Goal: Book appointment/travel/reservation

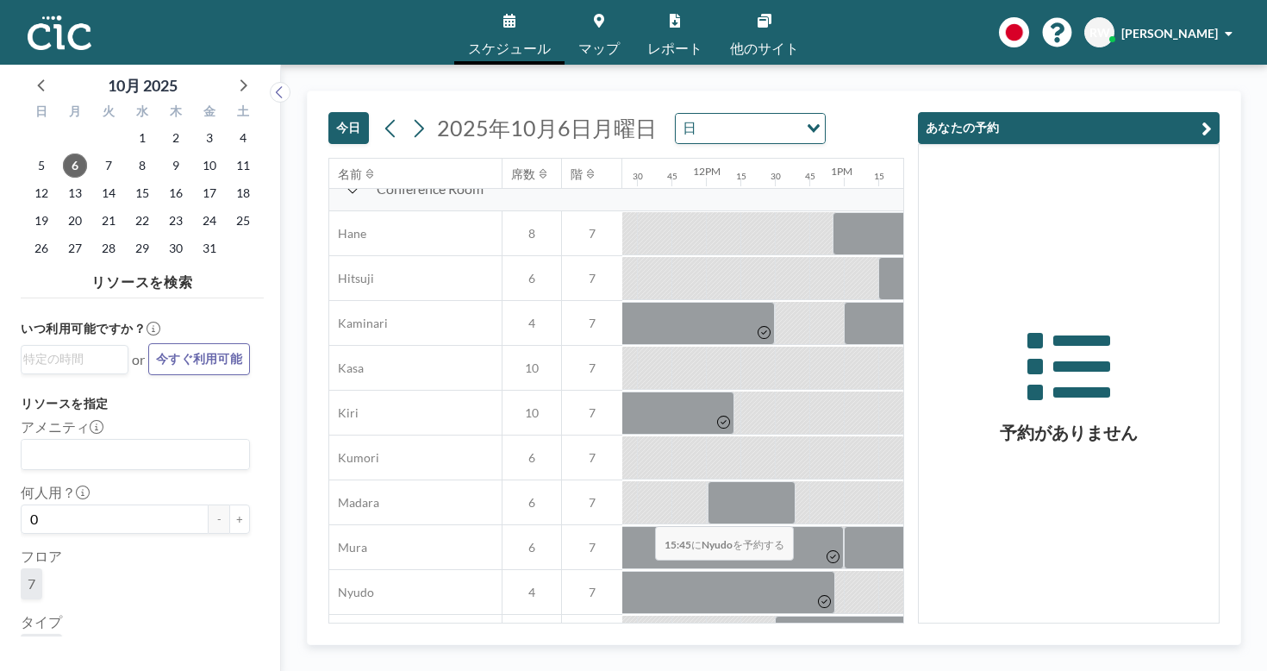
scroll to position [27, 1571]
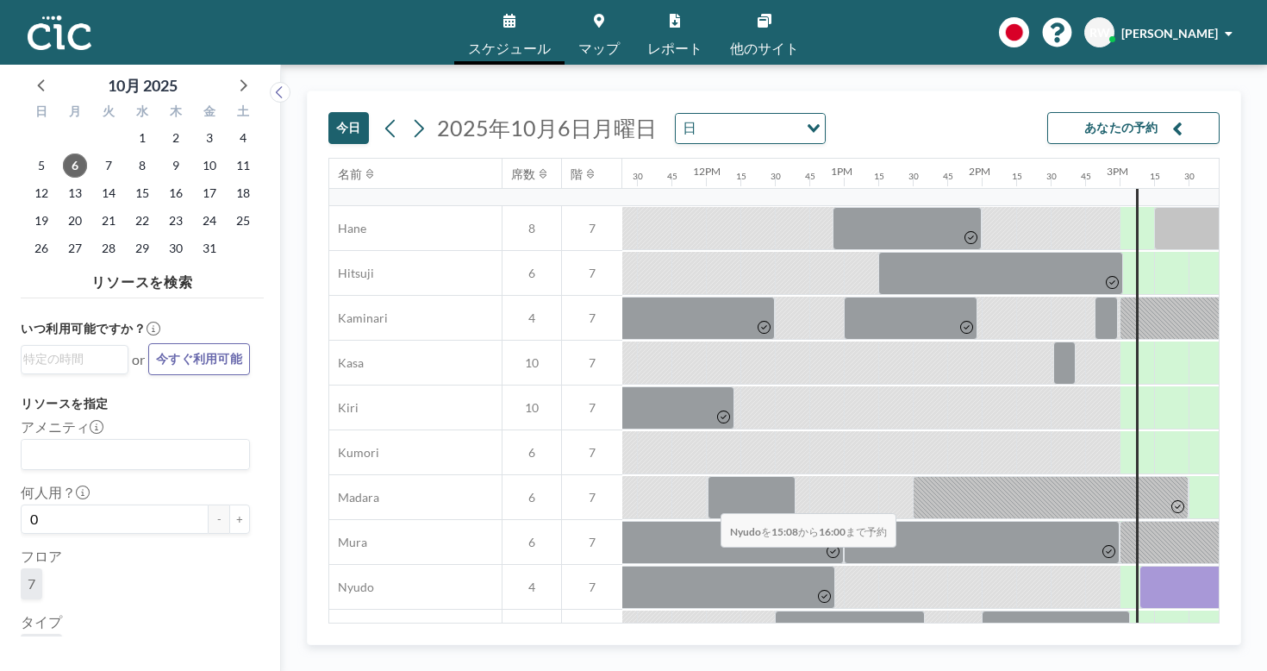
drag, startPoint x: 640, startPoint y: 474, endPoint x: 715, endPoint y: 472, distance: 75.9
click at [1140, 565] on div at bounding box center [1199, 586] width 118 height 43
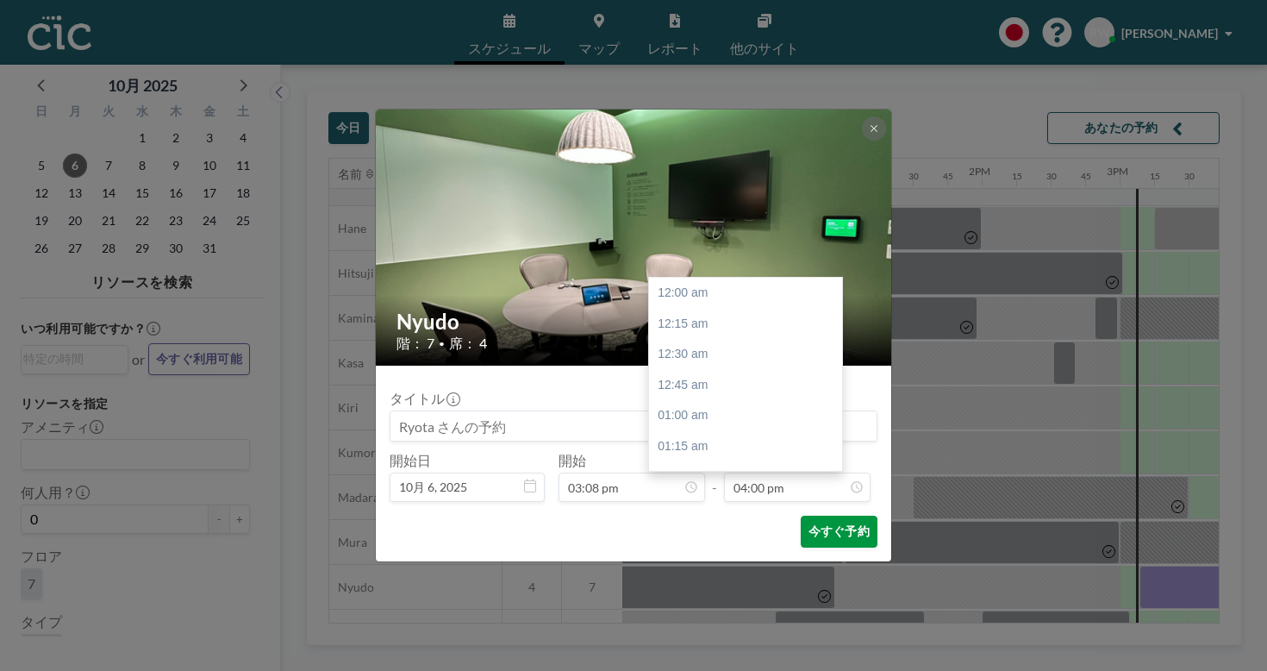
scroll to position [1761, 0]
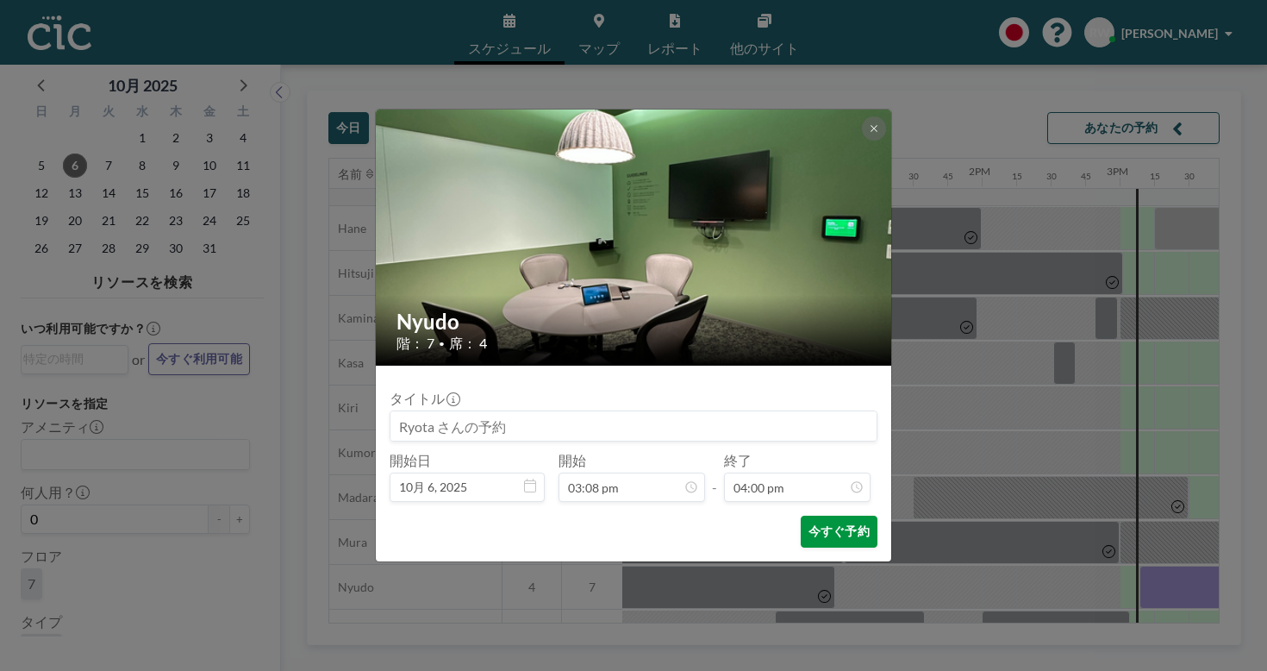
click at [802, 515] on button "今すぐ予約" at bounding box center [839, 531] width 77 height 32
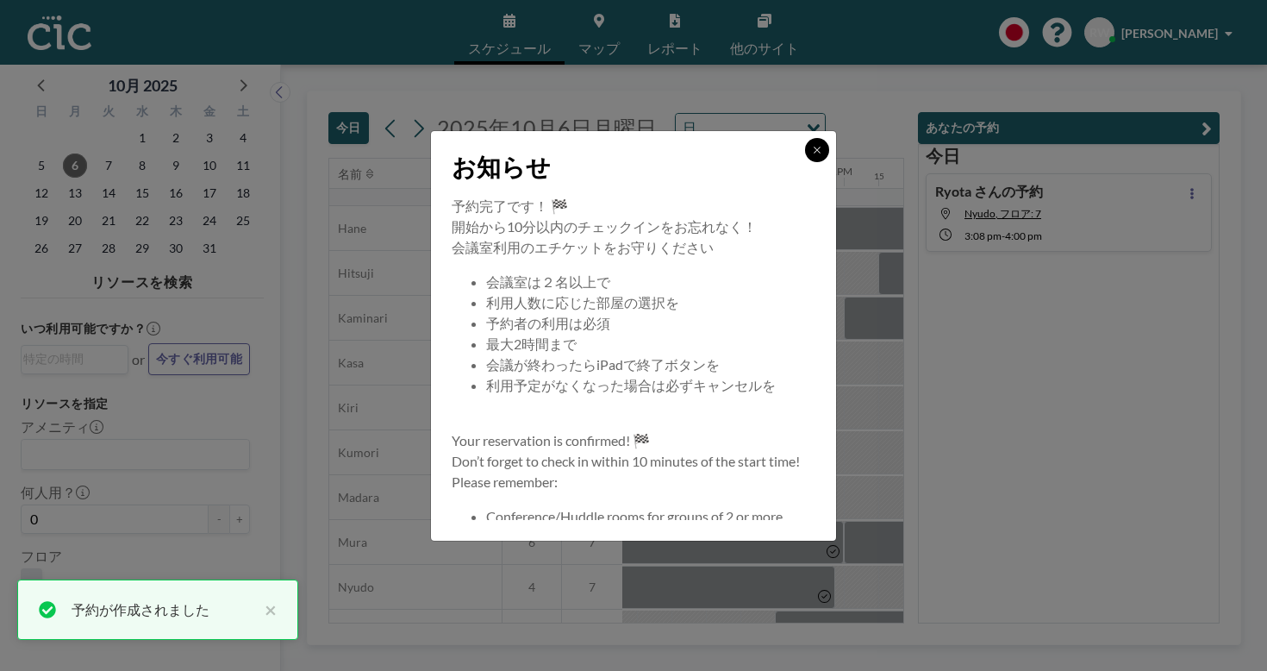
click at [812, 155] on icon at bounding box center [817, 150] width 10 height 10
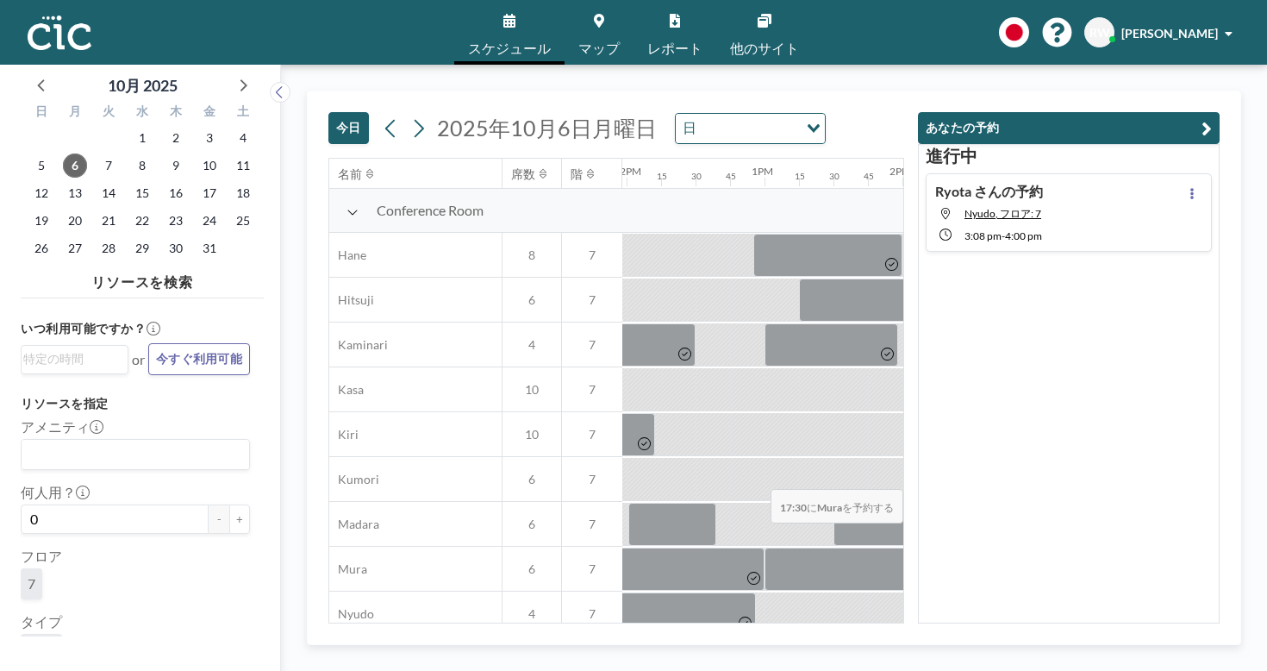
scroll to position [0, 1653]
click at [1156, 611] on div at bounding box center [1166, 622] width 20 height 23
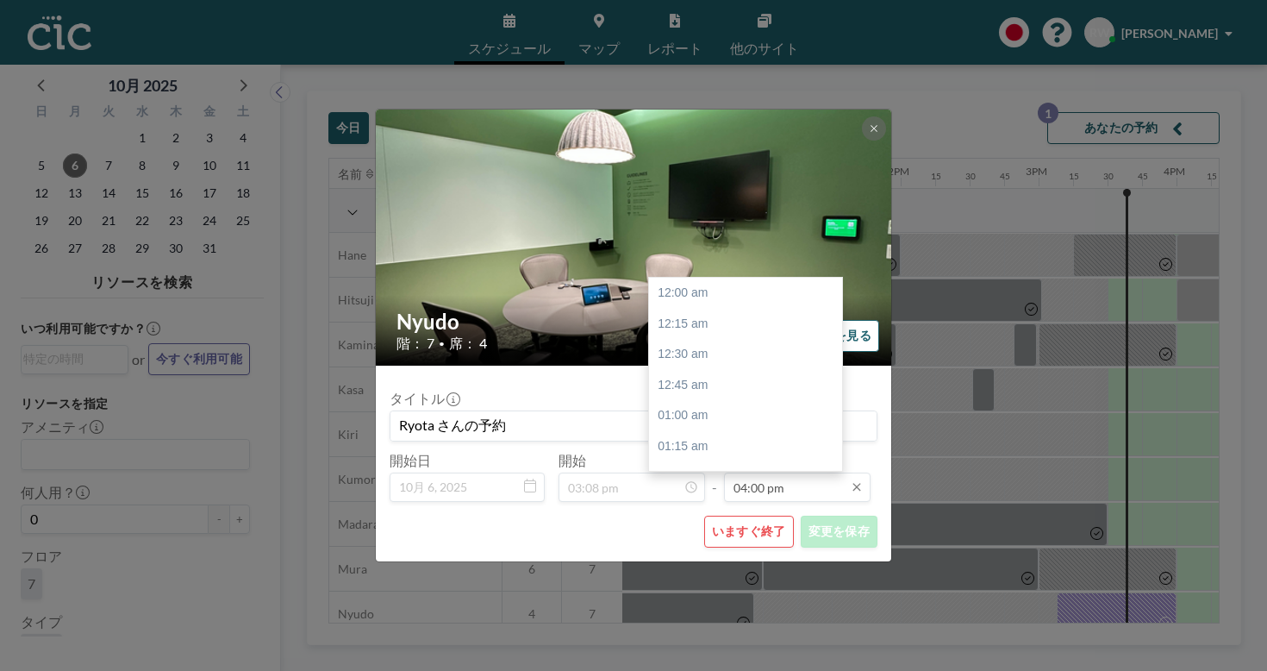
scroll to position [1761, 0]
click at [735, 472] on input "04:00 pm" at bounding box center [797, 486] width 147 height 29
click at [678, 541] on div "04:30 pm" at bounding box center [745, 556] width 193 height 31
type input "04:30 pm"
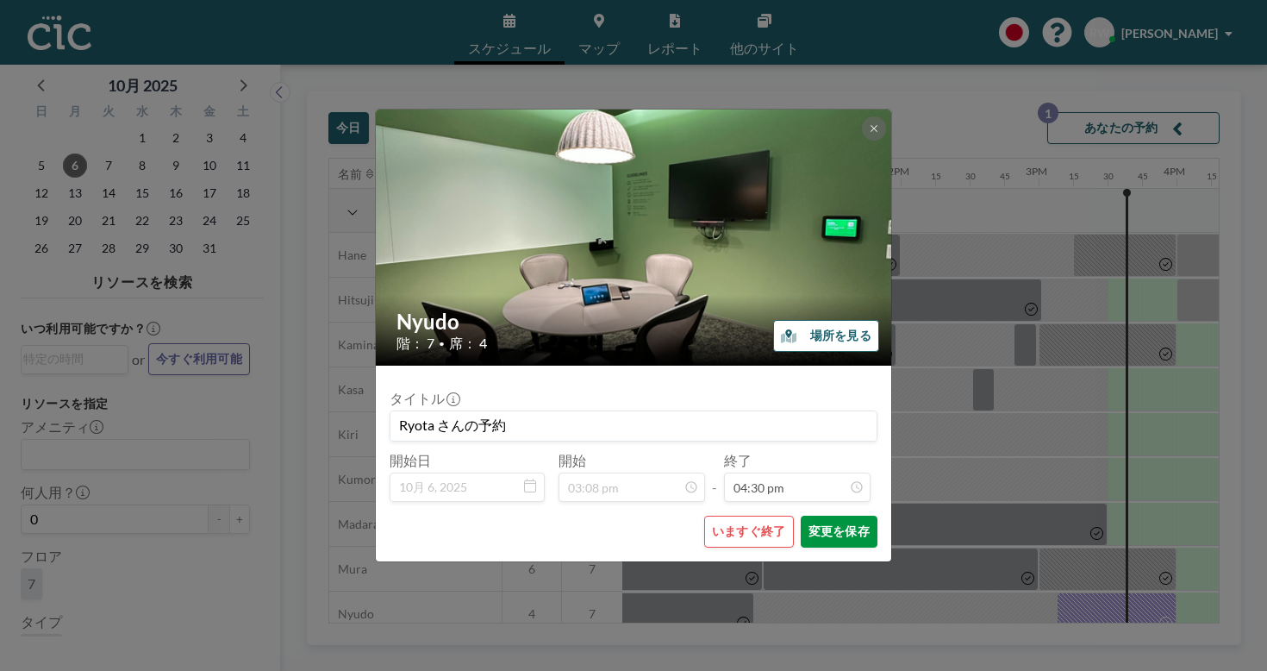
click at [820, 515] on button "変更を保存" at bounding box center [839, 531] width 77 height 32
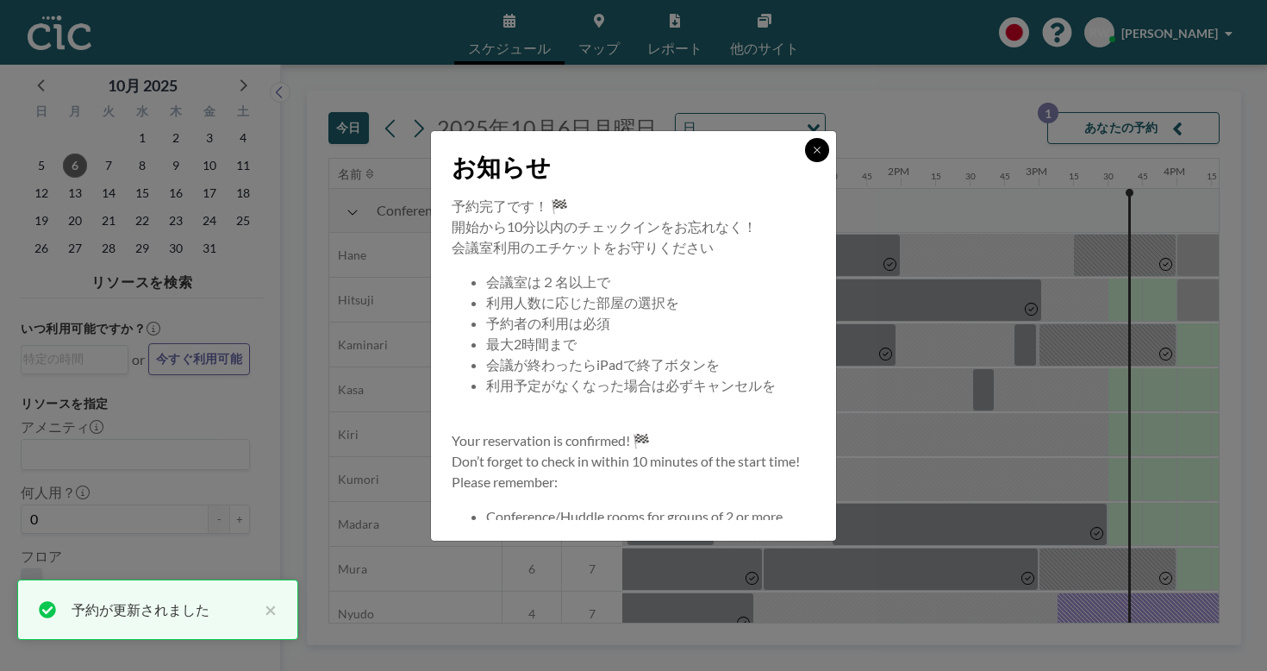
click at [805, 162] on button at bounding box center [817, 150] width 24 height 24
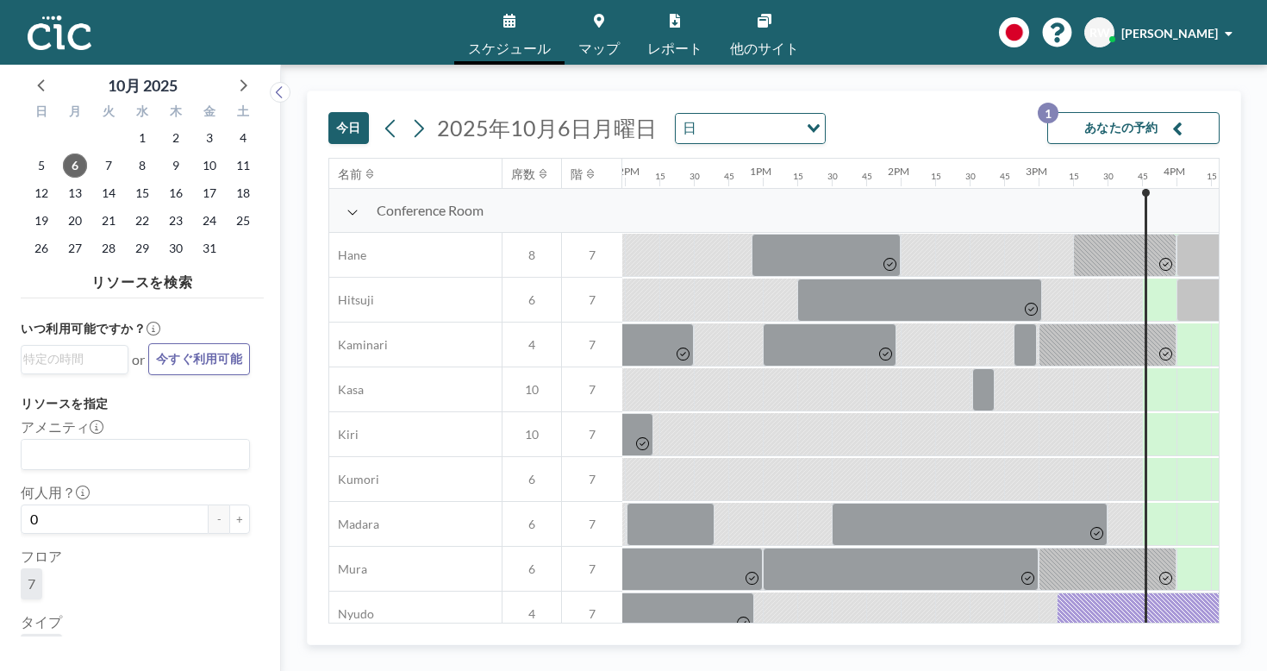
click at [867, 66] on div "[DATE] [DATE] 日 Loading... あなたの予約 1 名前 席数 階 12AM 15 30 45 1AM 15 30 45 2AM 15 3…" at bounding box center [774, 368] width 986 height 606
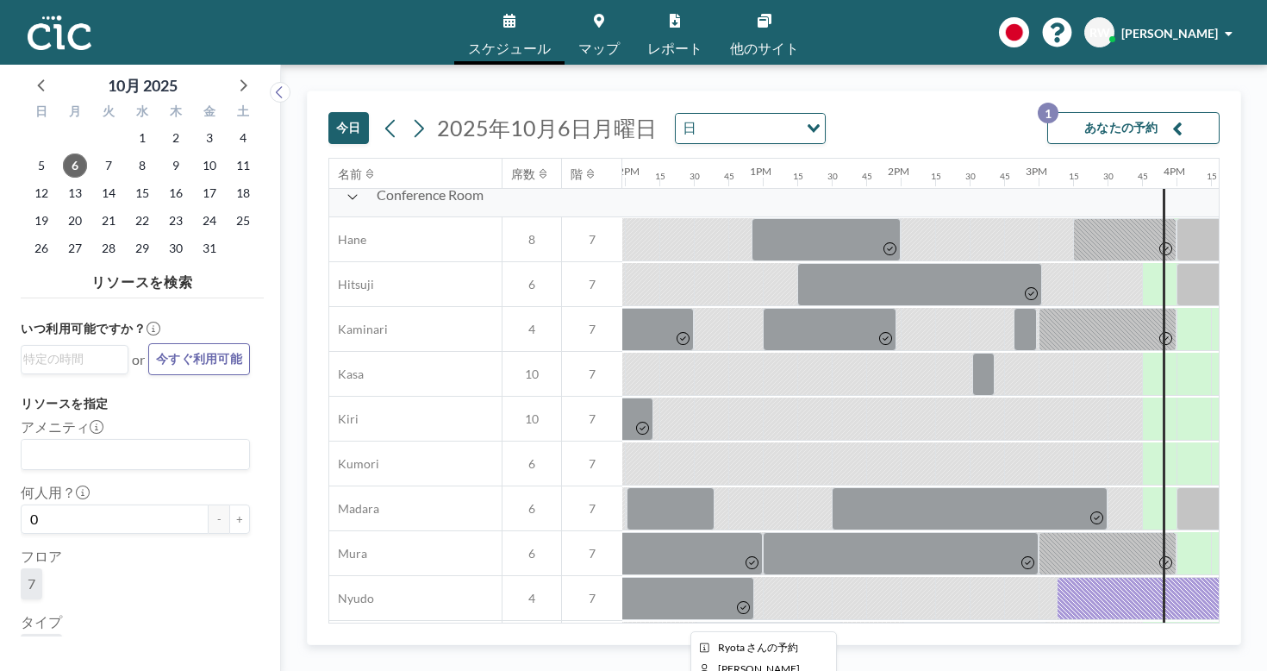
scroll to position [12, 1653]
